Goal: Information Seeking & Learning: Learn about a topic

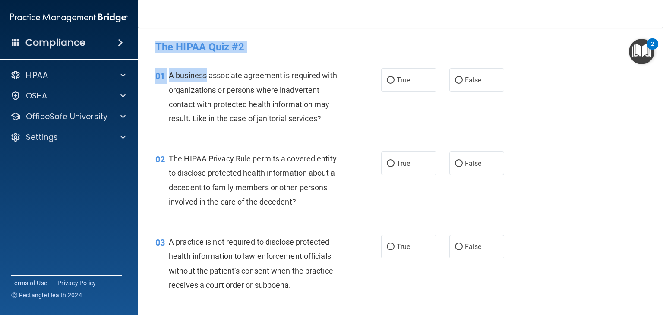
drag, startPoint x: 152, startPoint y: 46, endPoint x: 206, endPoint y: 82, distance: 64.2
click at [231, 51] on h4 "The HIPAA Quiz #2" at bounding box center [400, 46] width 491 height 11
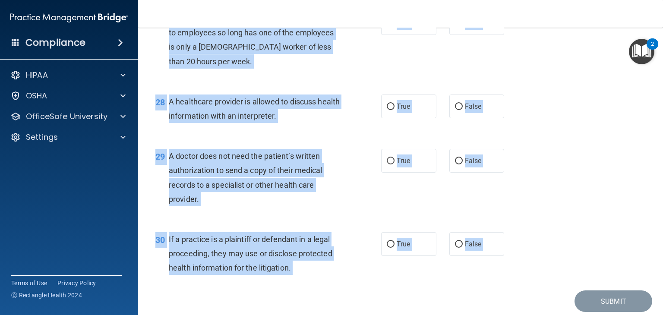
scroll to position [2068, 0]
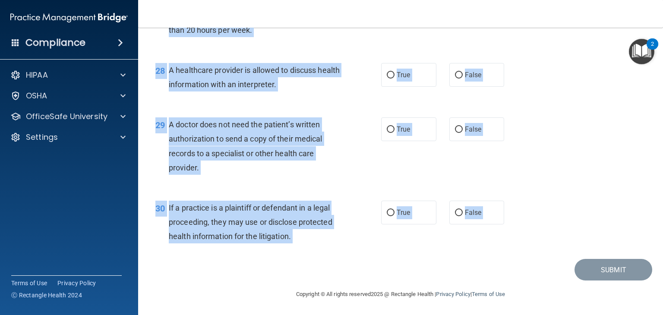
drag, startPoint x: 157, startPoint y: 48, endPoint x: 351, endPoint y: 274, distance: 297.0
copy main "The HIPAA Quiz #2 This quiz doesn’t expire until . Are you sure you want to tak…"
click at [224, 33] on div "You may assign the same log – on ID or User ID to employees so long has one of …" at bounding box center [258, 8] width 179 height 57
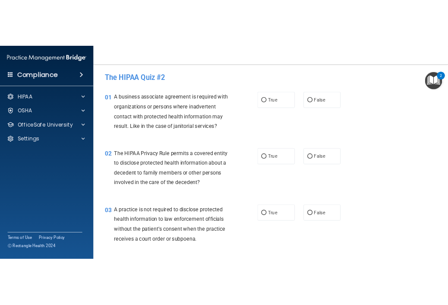
scroll to position [8, 0]
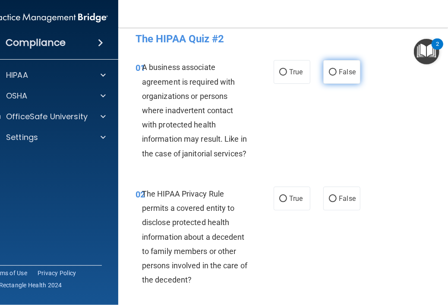
click at [342, 81] on label "False" at bounding box center [341, 72] width 37 height 24
click at [337, 76] on input "False" at bounding box center [333, 72] width 8 height 6
radio input "true"
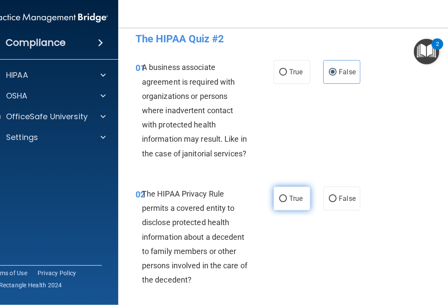
click at [289, 199] on span "True" at bounding box center [295, 198] width 13 height 8
click at [287, 199] on input "True" at bounding box center [283, 199] width 8 height 6
radio input "true"
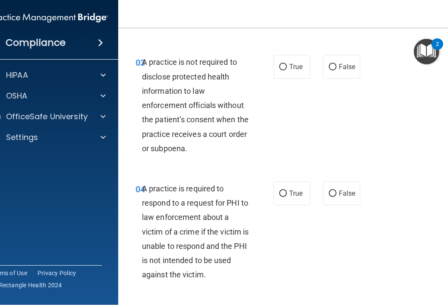
scroll to position [267, 0]
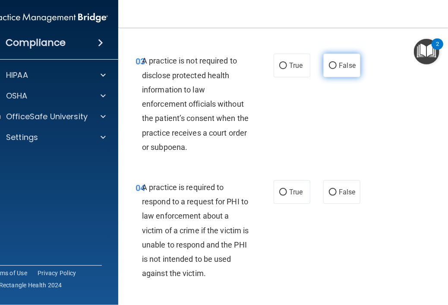
click at [341, 63] on span "False" at bounding box center [347, 65] width 17 height 8
click at [337, 63] on input "False" at bounding box center [333, 66] width 8 height 6
radio input "true"
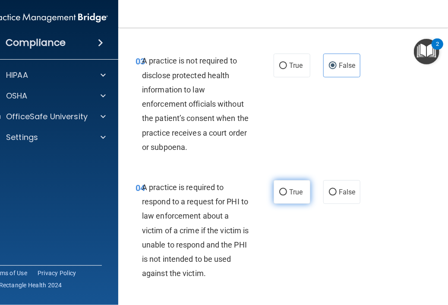
click at [285, 197] on label "True" at bounding box center [292, 192] width 37 height 24
click at [285, 196] on input "True" at bounding box center [283, 192] width 8 height 6
radio input "true"
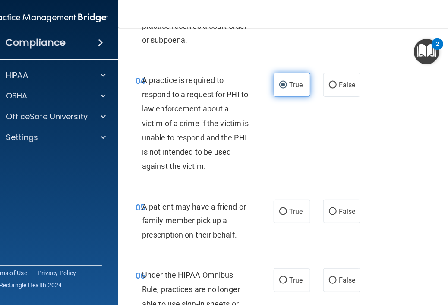
scroll to position [388, 0]
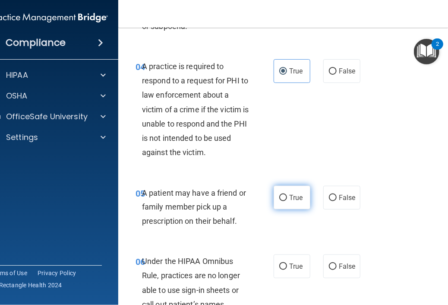
click at [285, 199] on label "True" at bounding box center [292, 198] width 37 height 24
click at [285, 199] on input "True" at bounding box center [283, 198] width 8 height 6
radio input "true"
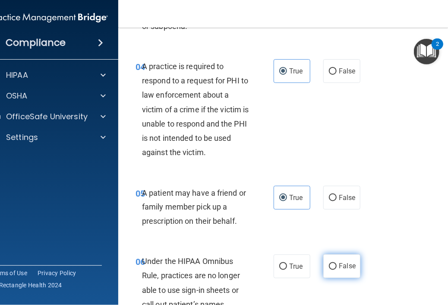
click at [333, 272] on label "False" at bounding box center [341, 266] width 37 height 24
click at [333, 270] on input "False" at bounding box center [333, 266] width 8 height 6
radio input "true"
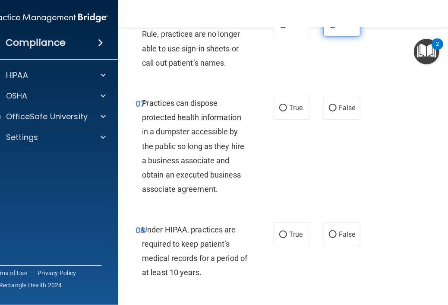
scroll to position [647, 0]
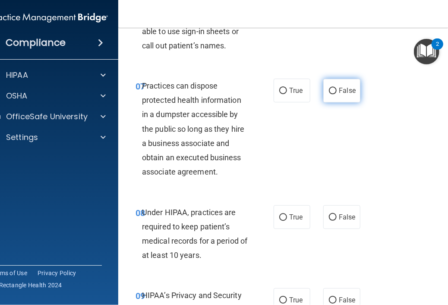
click at [345, 88] on span "False" at bounding box center [347, 90] width 17 height 8
click at [337, 88] on input "False" at bounding box center [333, 91] width 8 height 6
radio input "true"
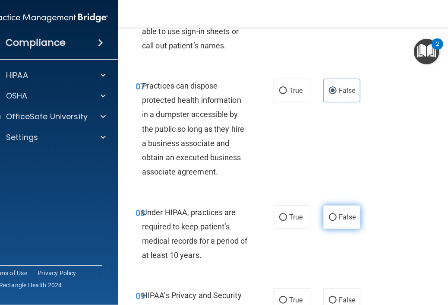
click at [329, 214] on input "False" at bounding box center [333, 217] width 8 height 6
radio input "true"
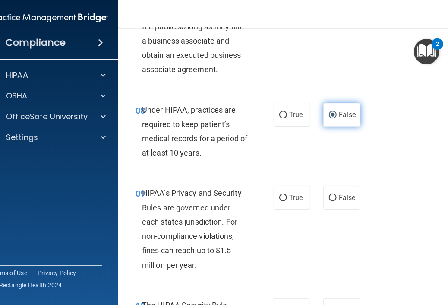
scroll to position [751, 0]
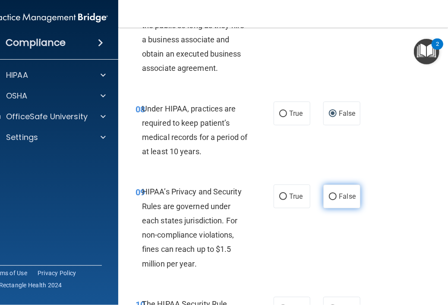
click at [343, 201] on label "False" at bounding box center [341, 196] width 37 height 24
click at [337, 200] on input "False" at bounding box center [333, 196] width 8 height 6
radio input "true"
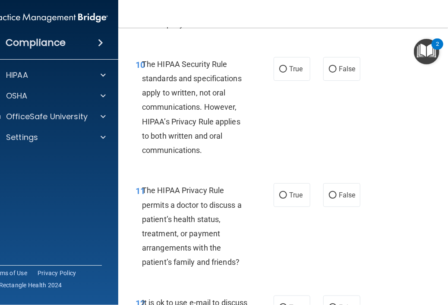
scroll to position [1010, 0]
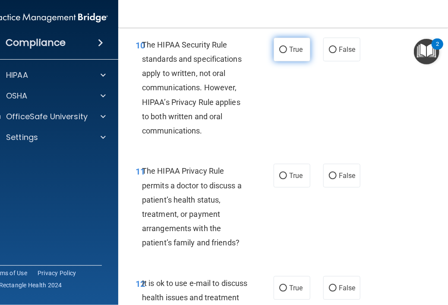
click at [294, 61] on label "True" at bounding box center [292, 50] width 37 height 24
click at [287, 53] on input "True" at bounding box center [283, 50] width 8 height 6
radio input "true"
click at [282, 175] on input "True" at bounding box center [283, 176] width 8 height 6
radio input "true"
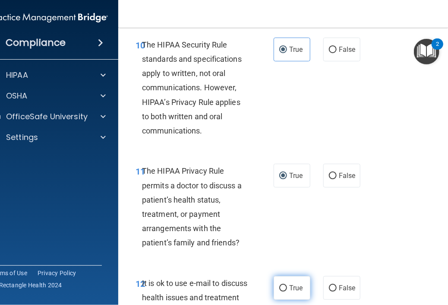
click at [288, 292] on label "True" at bounding box center [292, 288] width 37 height 24
click at [287, 291] on input "True" at bounding box center [283, 288] width 8 height 6
radio input "true"
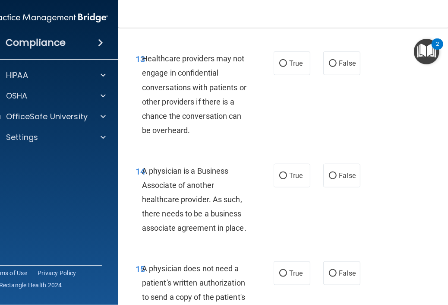
scroll to position [1304, 0]
click at [345, 69] on label "False" at bounding box center [341, 63] width 37 height 24
click at [337, 67] on input "False" at bounding box center [333, 63] width 8 height 6
radio input "true"
click at [339, 175] on span "False" at bounding box center [347, 175] width 17 height 8
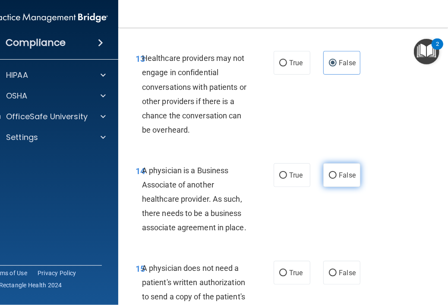
click at [337, 175] on input "False" at bounding box center [333, 175] width 8 height 6
radio input "true"
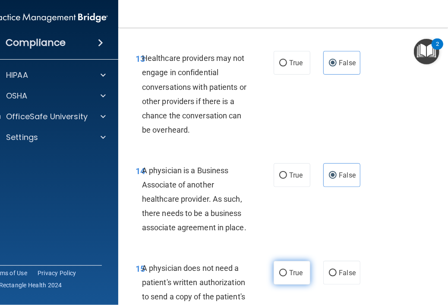
click at [291, 277] on label "True" at bounding box center [292, 273] width 37 height 24
click at [287, 276] on input "True" at bounding box center [283, 273] width 8 height 6
radio input "true"
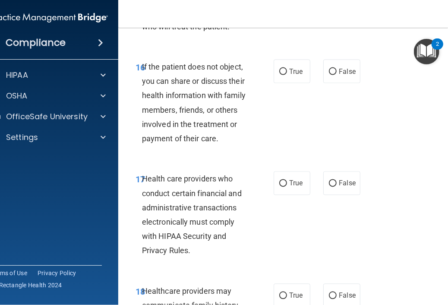
scroll to position [1632, 0]
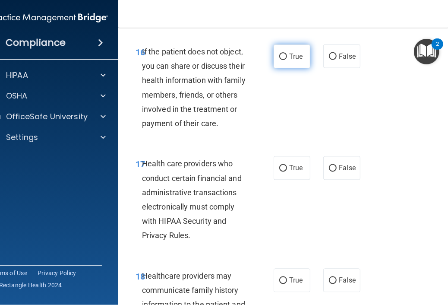
click at [297, 57] on span "True" at bounding box center [295, 56] width 13 height 8
click at [287, 57] on input "True" at bounding box center [283, 57] width 8 height 6
radio input "true"
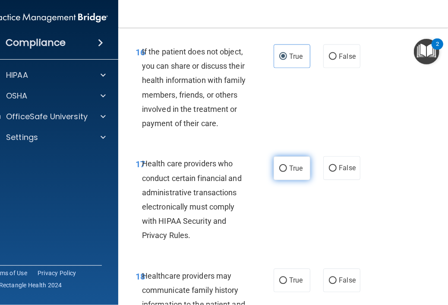
click at [274, 168] on label "True" at bounding box center [292, 168] width 37 height 24
click at [279, 168] on input "True" at bounding box center [283, 168] width 8 height 6
radio input "true"
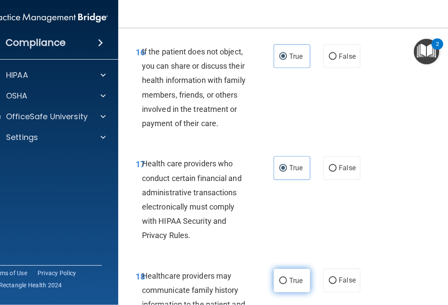
click at [283, 285] on label "True" at bounding box center [292, 281] width 37 height 24
click at [283, 284] on input "True" at bounding box center [283, 281] width 8 height 6
radio input "true"
click at [438, 97] on div "16 If the patient does not object, you can share or discuss their health inform…" at bounding box center [293, 90] width 328 height 112
click at [295, 276] on label "True" at bounding box center [292, 281] width 37 height 24
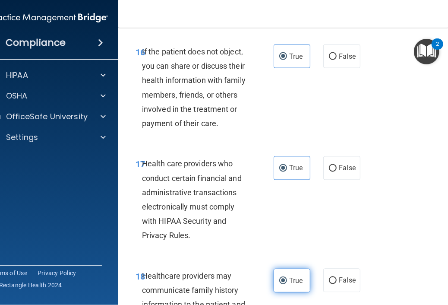
click at [287, 278] on input "True" at bounding box center [283, 281] width 8 height 6
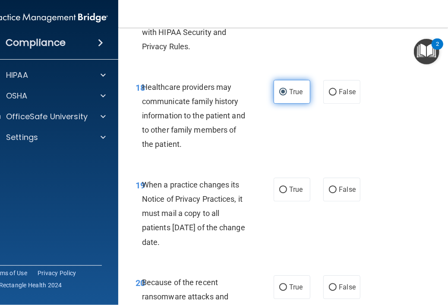
scroll to position [1822, 0]
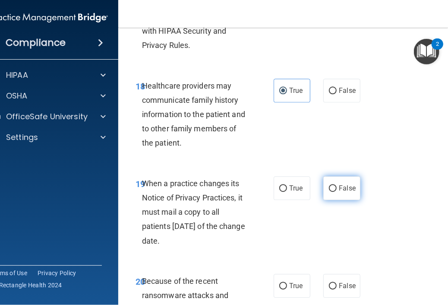
click at [331, 192] on label "False" at bounding box center [341, 188] width 37 height 24
click at [331, 192] on input "False" at bounding box center [333, 188] width 8 height 6
radio input "true"
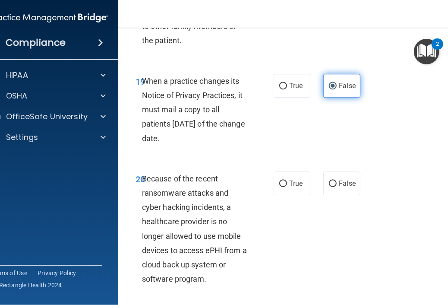
scroll to position [1925, 0]
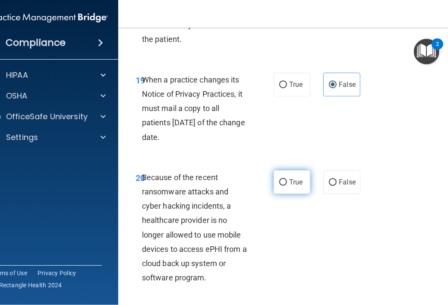
click at [289, 183] on span "True" at bounding box center [295, 182] width 13 height 8
click at [286, 183] on input "True" at bounding box center [283, 182] width 8 height 6
radio input "true"
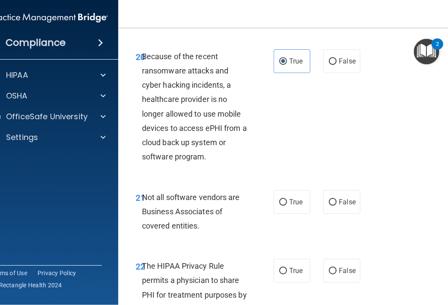
scroll to position [2064, 0]
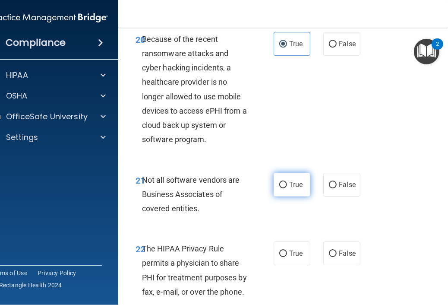
click at [289, 186] on span "True" at bounding box center [295, 185] width 13 height 8
click at [287, 186] on input "True" at bounding box center [283, 185] width 8 height 6
radio input "true"
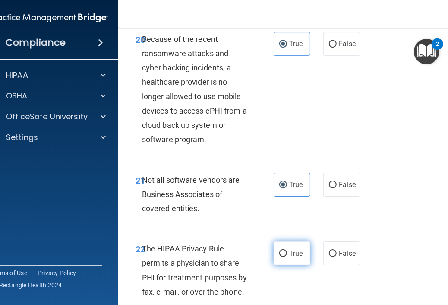
click at [288, 261] on label "True" at bounding box center [292, 253] width 37 height 24
click at [287, 257] on input "True" at bounding box center [283, 253] width 8 height 6
radio input "true"
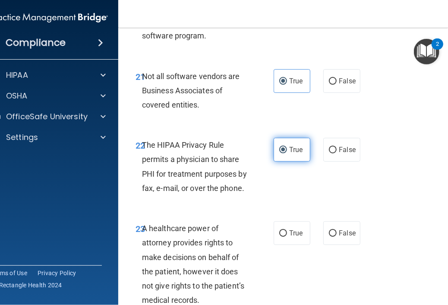
scroll to position [2185, 0]
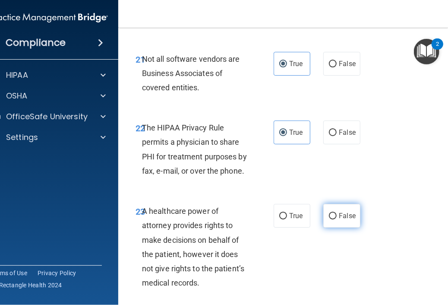
click at [351, 219] on span "False" at bounding box center [347, 216] width 17 height 8
click at [337, 219] on input "False" at bounding box center [333, 216] width 8 height 6
radio input "true"
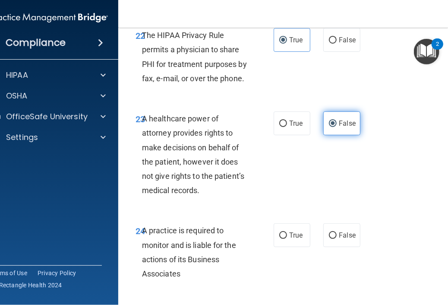
scroll to position [2288, 0]
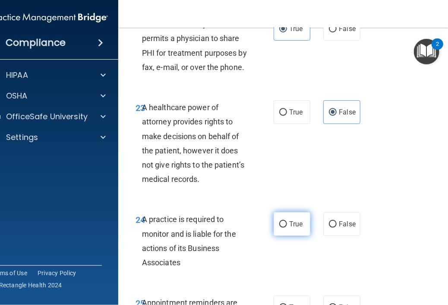
click at [285, 235] on label "True" at bounding box center [292, 224] width 37 height 24
click at [285, 228] on input "True" at bounding box center [283, 224] width 8 height 6
radio input "true"
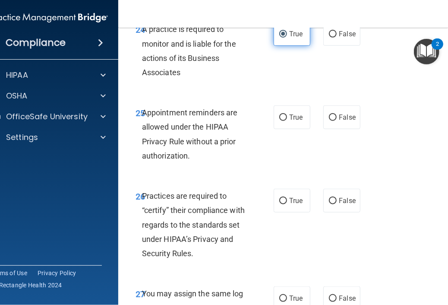
scroll to position [2495, 0]
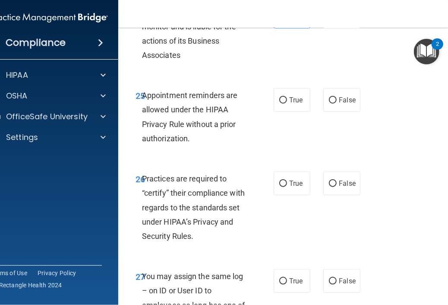
click at [310, 99] on div "True False" at bounding box center [318, 100] width 89 height 24
click at [291, 97] on span "True" at bounding box center [295, 100] width 13 height 8
click at [287, 97] on input "True" at bounding box center [283, 100] width 8 height 6
radio input "true"
drag, startPoint x: 305, startPoint y: 180, endPoint x: 325, endPoint y: 191, distance: 22.8
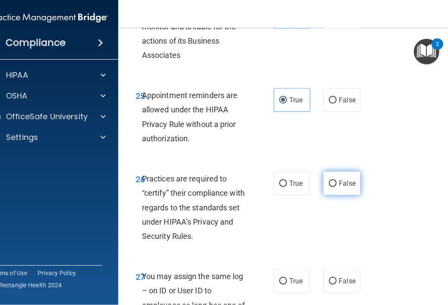
click at [325, 191] on div "True False" at bounding box center [318, 183] width 89 height 24
click at [325, 191] on label "False" at bounding box center [341, 183] width 37 height 24
click at [329, 187] on input "False" at bounding box center [333, 184] width 8 height 6
radio input "true"
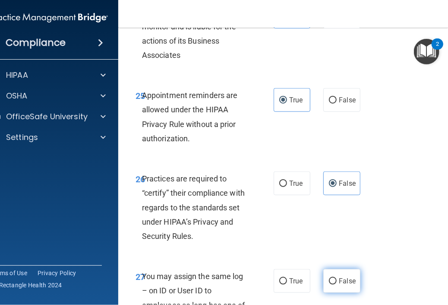
click at [330, 284] on input "False" at bounding box center [333, 281] width 8 height 6
radio input "true"
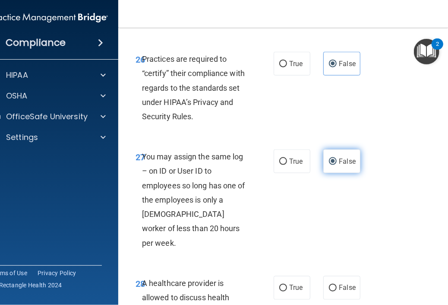
scroll to position [2616, 0]
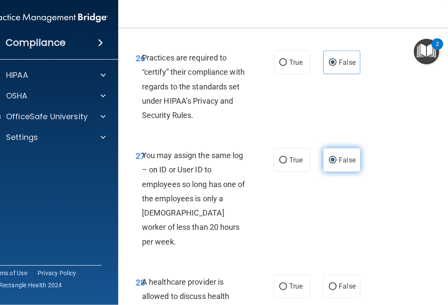
click at [330, 284] on label "False" at bounding box center [341, 287] width 37 height 24
click at [330, 284] on input "False" at bounding box center [333, 287] width 8 height 6
radio input "true"
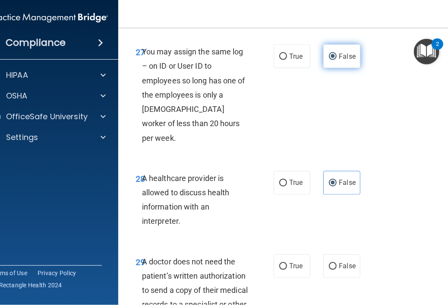
scroll to position [2737, 0]
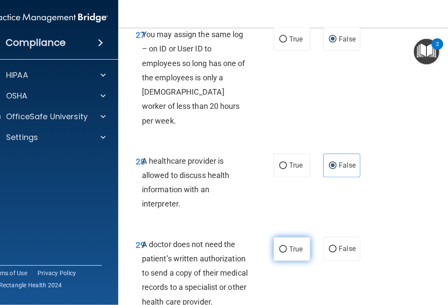
click at [297, 245] on span "True" at bounding box center [295, 249] width 13 height 8
click at [287, 246] on input "True" at bounding box center [283, 249] width 8 height 6
radio input "true"
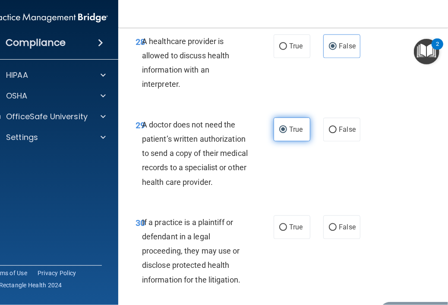
scroll to position [2858, 0]
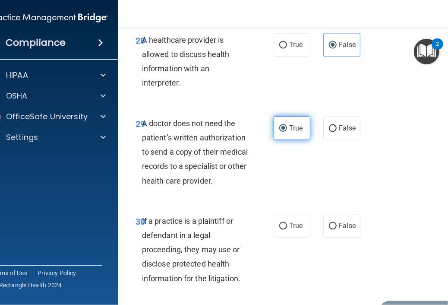
click at [297, 231] on div "30 If a practice is a plaintiff or defendant in a legal proceeding, they may us…" at bounding box center [293, 252] width 328 height 98
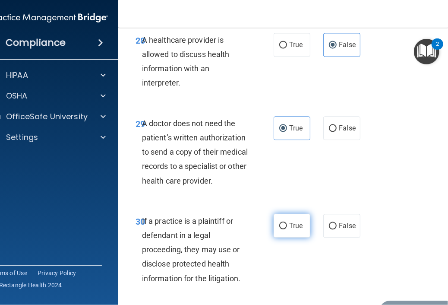
click at [296, 221] on label "True" at bounding box center [292, 226] width 37 height 24
click at [287, 223] on input "True" at bounding box center [283, 226] width 8 height 6
radio input "true"
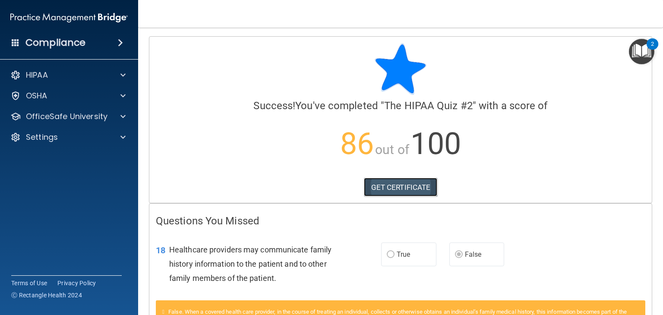
click at [393, 193] on link "GET CERTIFICATE" at bounding box center [401, 187] width 74 height 19
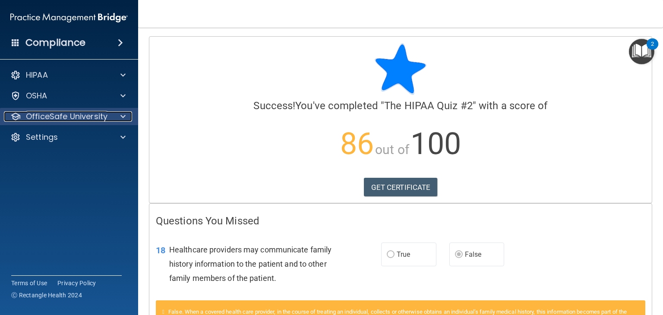
click at [76, 122] on p "OfficeSafe University" at bounding box center [67, 116] width 82 height 10
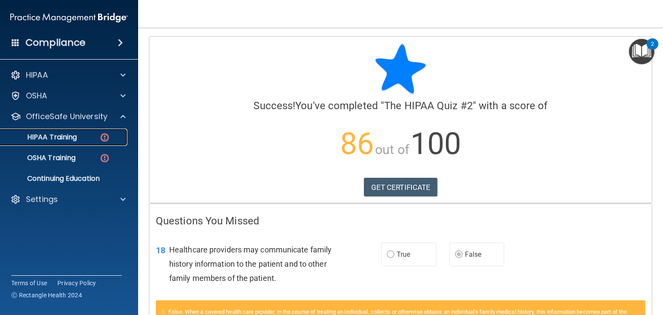
click at [77, 139] on div "HIPAA Training" at bounding box center [65, 137] width 118 height 9
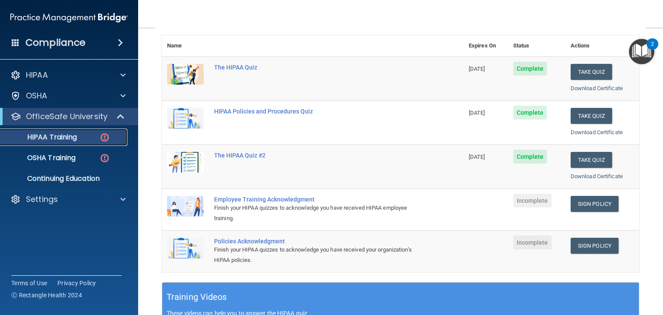
scroll to position [96, 0]
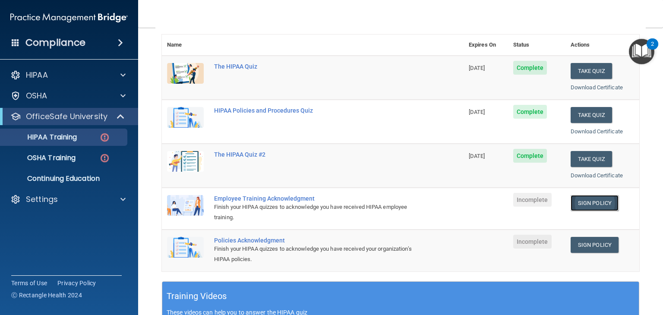
click at [591, 199] on link "Sign Policy" at bounding box center [595, 203] width 48 height 16
click at [586, 197] on link "Sign Policy" at bounding box center [595, 203] width 48 height 16
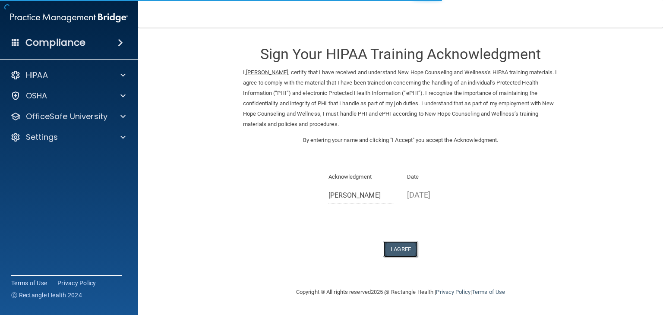
click at [410, 248] on button "I Agree" at bounding box center [400, 249] width 35 height 16
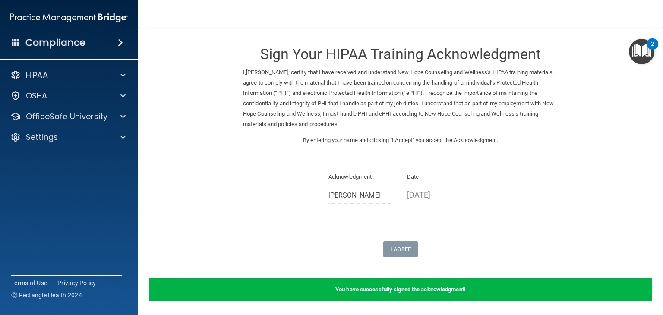
scroll to position [31, 0]
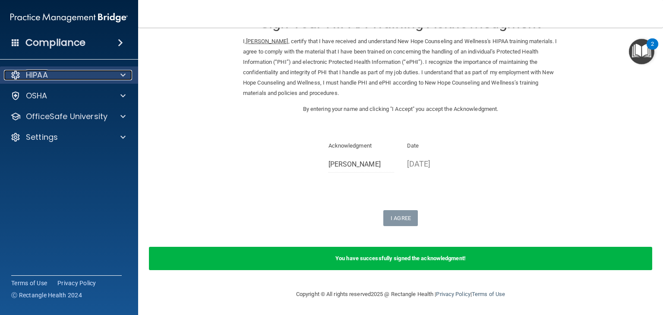
click at [61, 80] on div "HIPAA" at bounding box center [57, 75] width 107 height 10
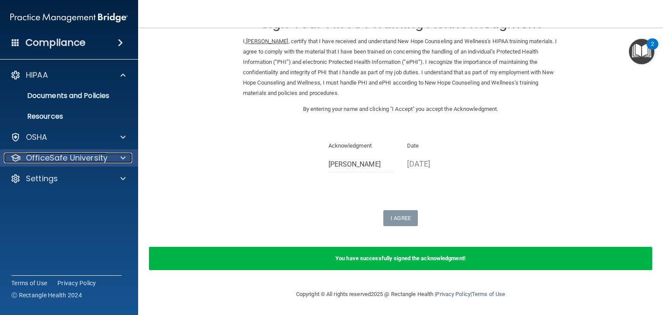
click at [55, 155] on p "OfficeSafe University" at bounding box center [67, 158] width 82 height 10
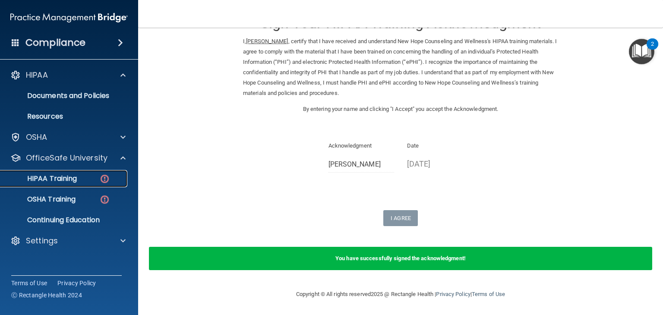
click at [54, 180] on p "HIPAA Training" at bounding box center [41, 178] width 71 height 9
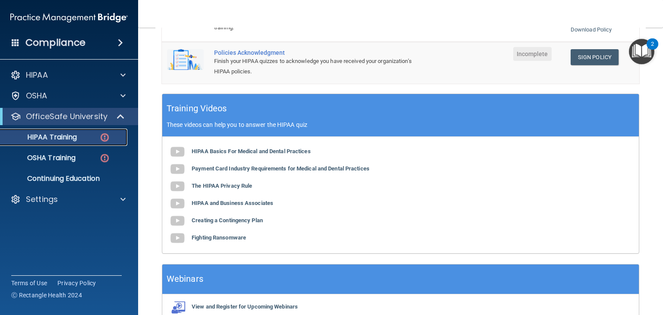
scroll to position [285, 0]
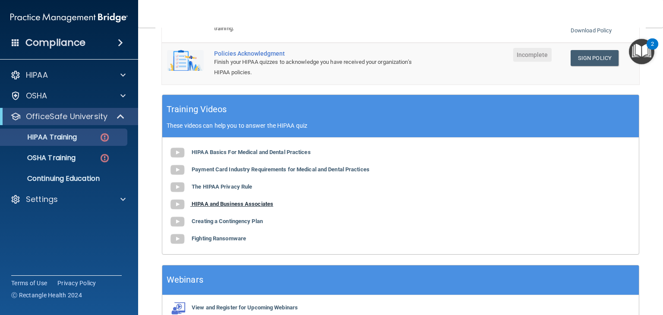
click at [230, 202] on b "HIPAA and Business Associates" at bounding box center [233, 204] width 82 height 6
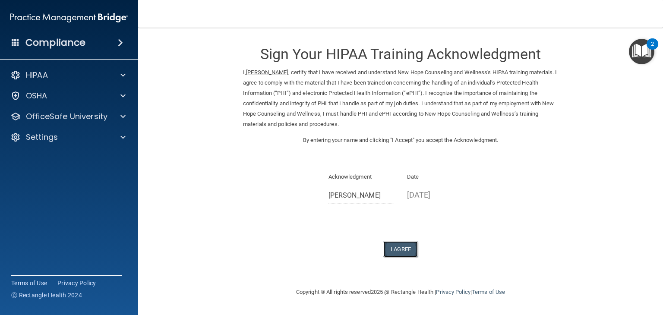
click at [404, 246] on button "I Agree" at bounding box center [400, 249] width 35 height 16
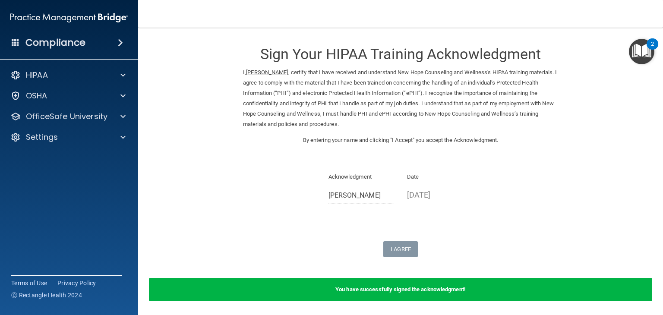
scroll to position [31, 0]
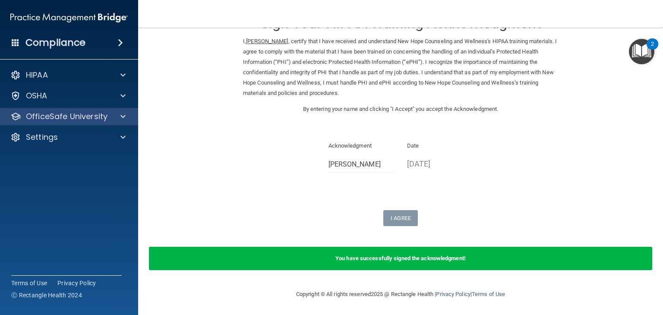
click at [79, 109] on div "OfficeSafe University" at bounding box center [69, 116] width 139 height 17
click at [120, 116] on span at bounding box center [122, 116] width 5 height 10
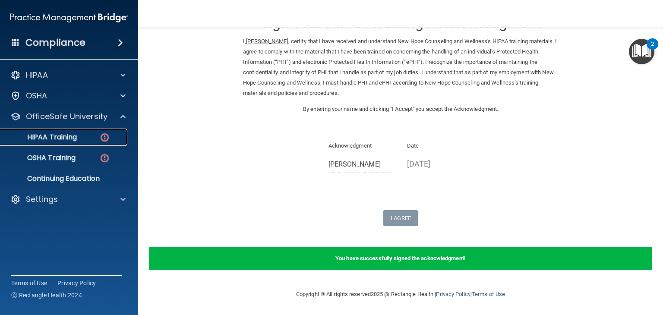
click at [85, 144] on link "HIPAA Training" at bounding box center [59, 137] width 136 height 17
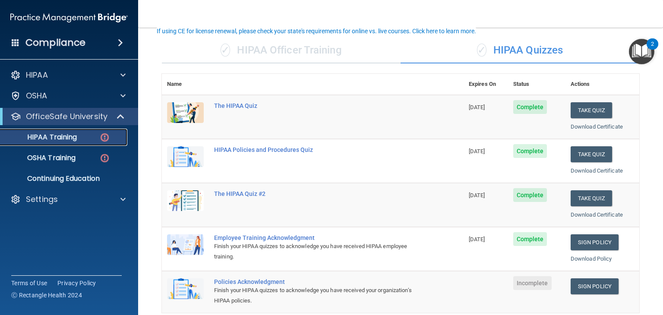
scroll to position [57, 0]
click at [595, 285] on link "Sign Policy" at bounding box center [595, 287] width 48 height 16
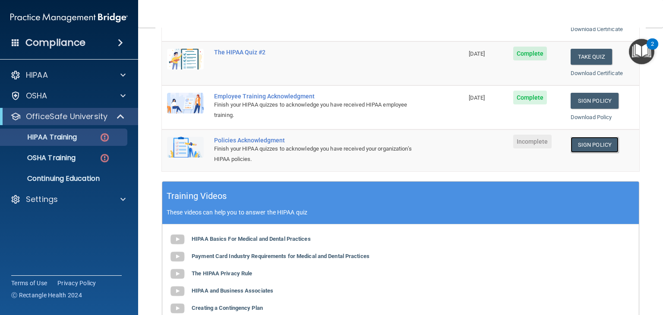
scroll to position [197, 0]
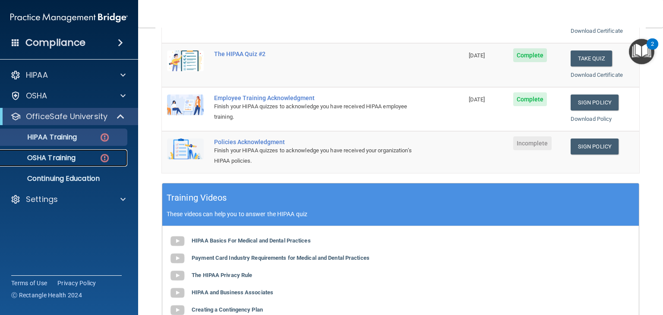
click at [76, 165] on link "OSHA Training" at bounding box center [59, 157] width 136 height 17
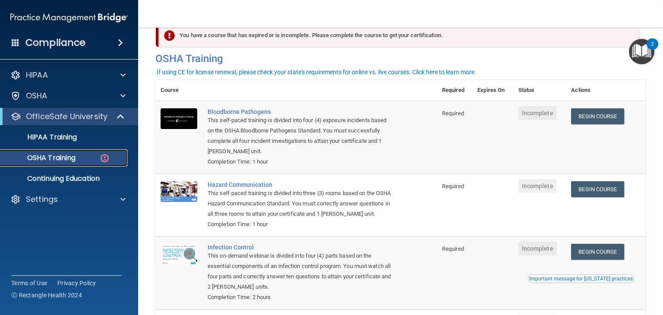
scroll to position [21, 0]
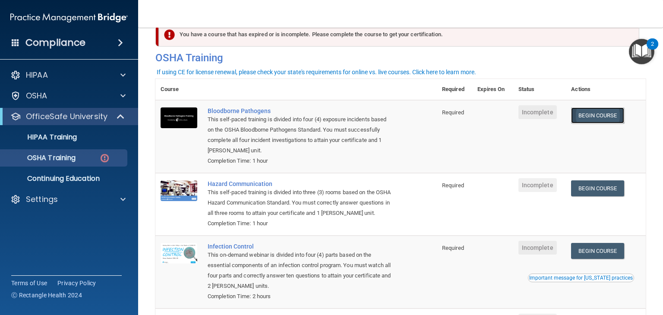
click at [605, 118] on link "Begin Course" at bounding box center [597, 116] width 53 height 16
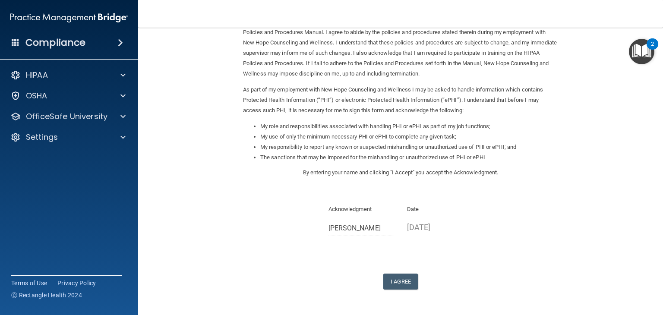
scroll to position [80, 0]
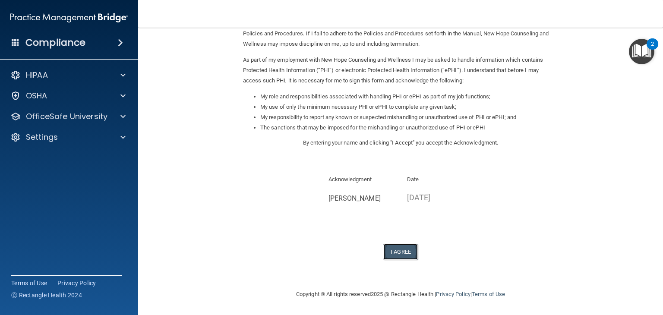
click at [396, 252] on button "I Agree" at bounding box center [400, 252] width 35 height 16
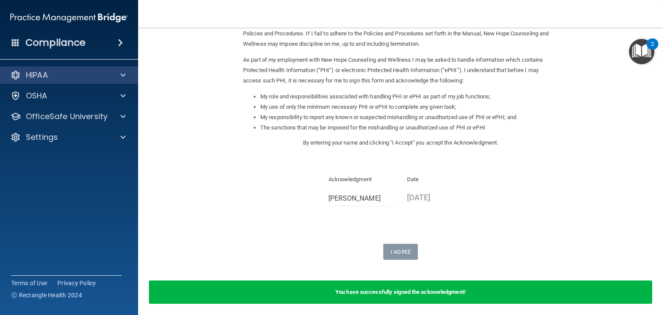
click at [53, 82] on div "HIPAA" at bounding box center [69, 75] width 139 height 17
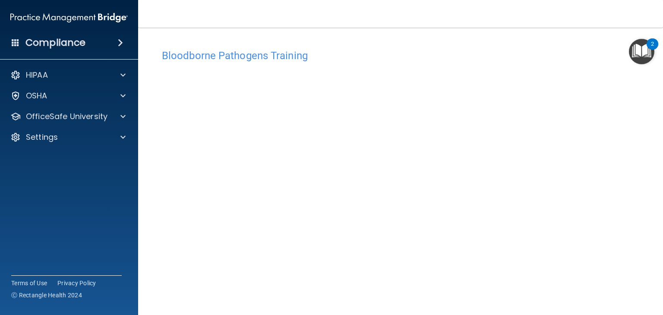
drag, startPoint x: 655, startPoint y: 136, endPoint x: 659, endPoint y: 173, distance: 36.5
click at [659, 173] on main "Bloodborne Pathogens Training This course doesn’t expire until . Are you sure y…" at bounding box center [400, 172] width 525 height 288
drag, startPoint x: 663, startPoint y: 204, endPoint x: 651, endPoint y: 250, distance: 47.8
click at [651, 250] on main "Bloodborne Pathogens Training This course doesn’t expire until . Are you sure y…" at bounding box center [400, 172] width 525 height 288
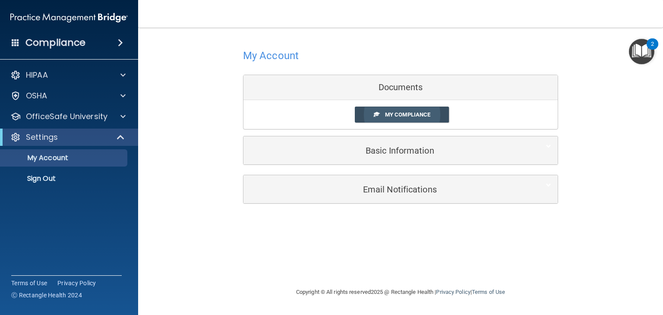
click at [386, 112] on span "My Compliance" at bounding box center [407, 114] width 45 height 6
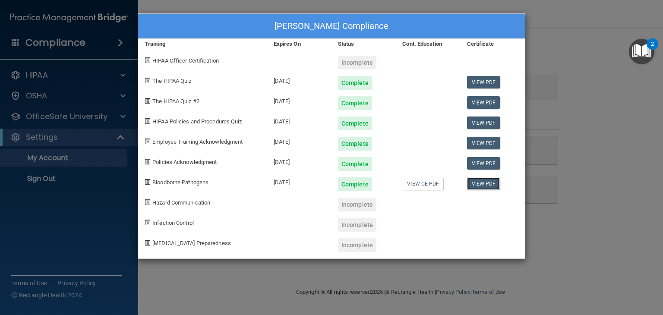
click at [470, 183] on link "View PDF" at bounding box center [483, 183] width 33 height 13
click at [478, 140] on link "View PDF" at bounding box center [483, 143] width 33 height 13
click at [473, 143] on link "View PDF" at bounding box center [483, 143] width 33 height 13
click at [487, 162] on link "View PDF" at bounding box center [483, 163] width 33 height 13
click at [584, 109] on div "KiShawna Gary's Compliance Training Expires On Status Cont. Education Certifica…" at bounding box center [331, 157] width 663 height 315
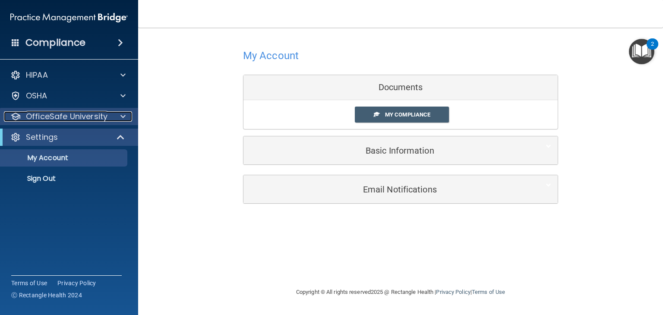
click at [76, 118] on p "OfficeSafe University" at bounding box center [67, 116] width 82 height 10
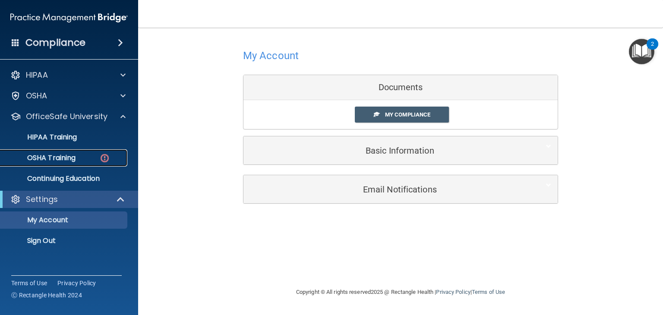
click at [76, 157] on p "OSHA Training" at bounding box center [41, 158] width 70 height 9
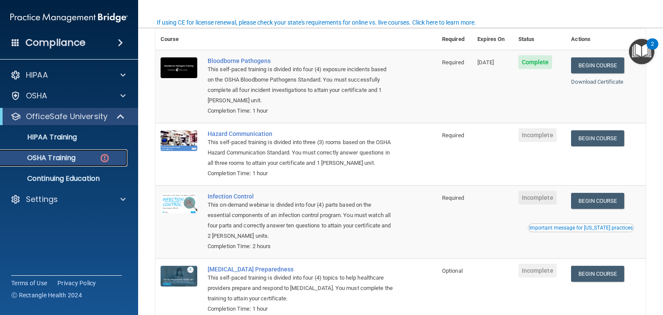
scroll to position [70, 0]
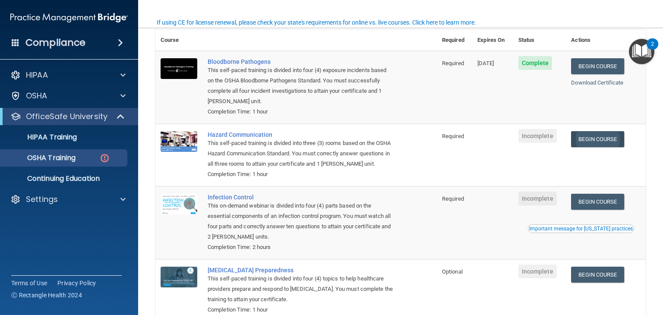
drag, startPoint x: 608, startPoint y: 178, endPoint x: 591, endPoint y: 140, distance: 41.2
click at [591, 140] on td "Begin Course Download Certificate" at bounding box center [606, 155] width 80 height 63
click at [598, 136] on link "Begin Course" at bounding box center [597, 139] width 53 height 16
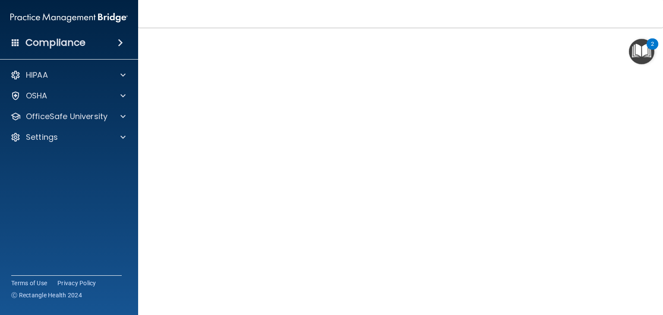
scroll to position [50, 0]
click at [656, 209] on main "Hazard Communication Training This course doesn’t expire until . Are you sure y…" at bounding box center [400, 172] width 525 height 288
